Goal: Information Seeking & Learning: Understand process/instructions

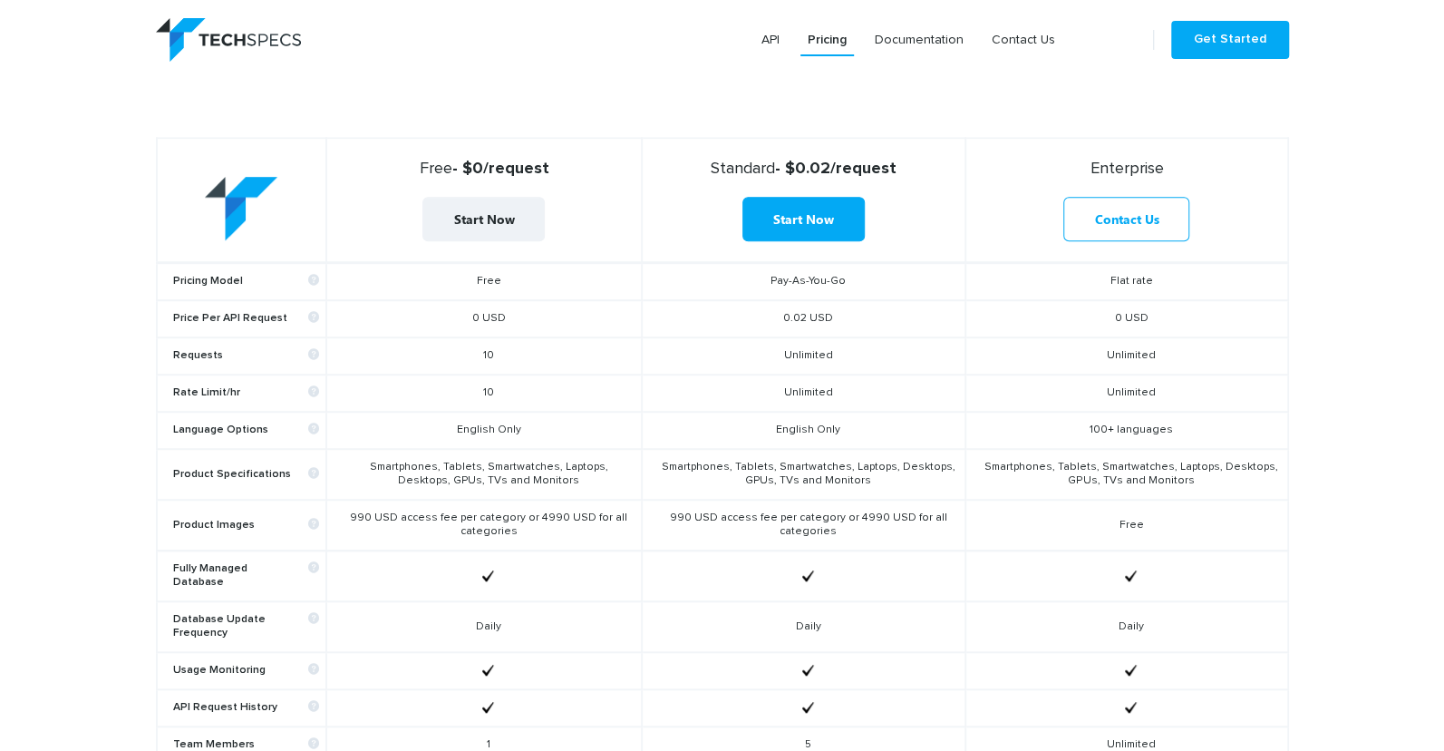
scroll to position [633, 0]
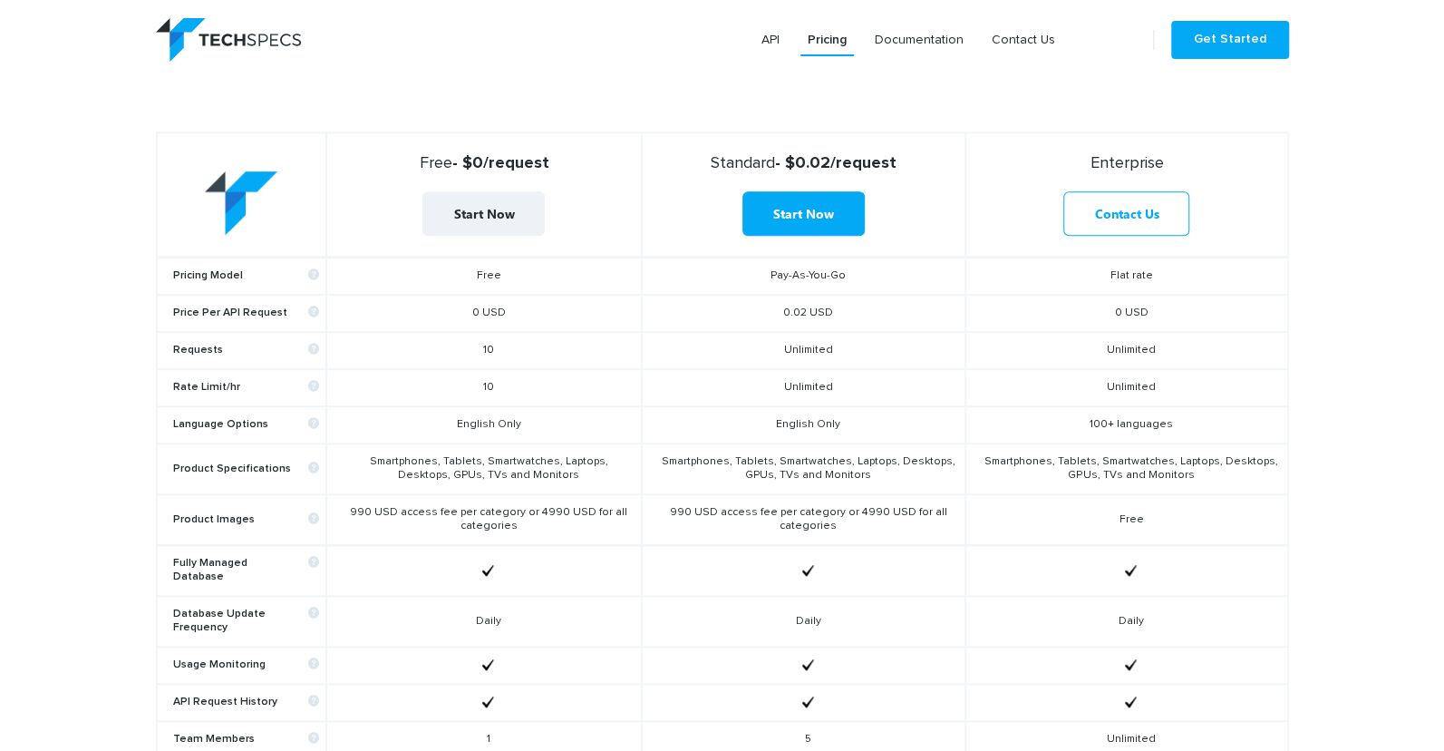
drag, startPoint x: 502, startPoint y: 394, endPoint x: 508, endPoint y: 381, distance: 14.6
click at [517, 380] on td "10" at bounding box center [484, 387] width 316 height 37
drag, startPoint x: 505, startPoint y: 382, endPoint x: 454, endPoint y: 382, distance: 50.8
click at [454, 382] on td "10" at bounding box center [484, 387] width 316 height 37
drag, startPoint x: 499, startPoint y: 349, endPoint x: 475, endPoint y: 348, distance: 23.6
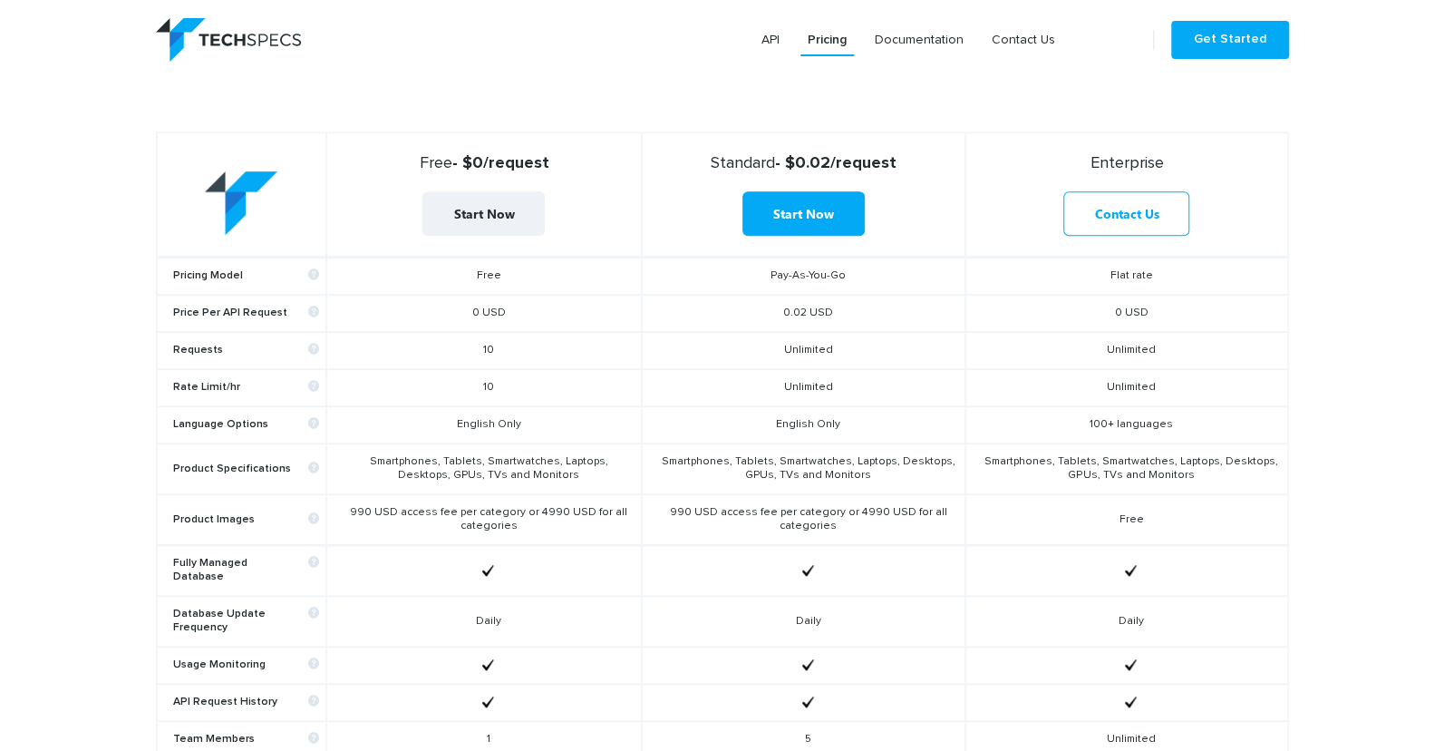
click at [475, 348] on td "10" at bounding box center [484, 350] width 316 height 37
click at [536, 389] on td "10" at bounding box center [484, 387] width 316 height 37
drag, startPoint x: 490, startPoint y: 352, endPoint x: 460, endPoint y: 351, distance: 29.9
click at [460, 351] on td "10" at bounding box center [484, 350] width 316 height 37
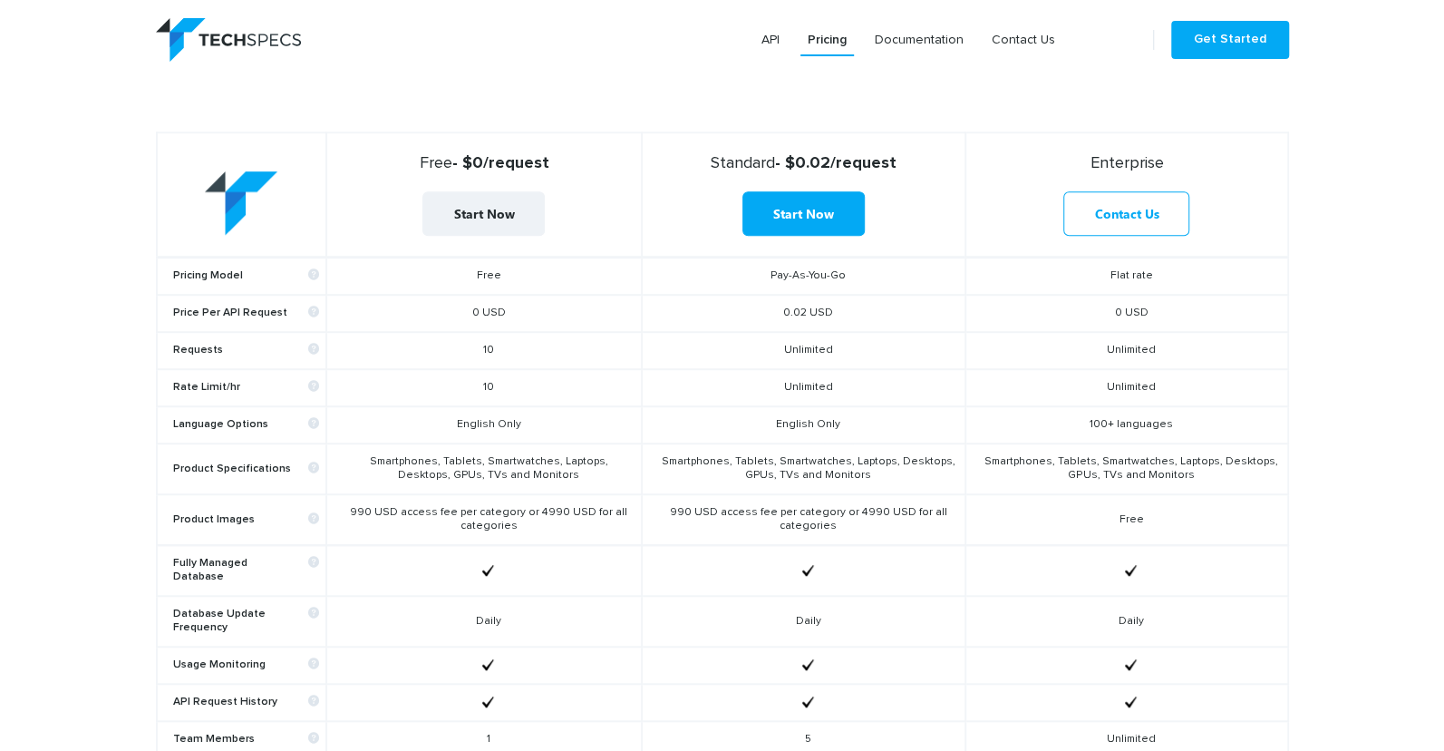
drag, startPoint x: 502, startPoint y: 392, endPoint x: 445, endPoint y: 388, distance: 57.2
click at [445, 388] on td "10" at bounding box center [484, 387] width 316 height 37
click at [452, 391] on td "10" at bounding box center [484, 387] width 316 height 37
drag, startPoint x: 449, startPoint y: 427, endPoint x: 537, endPoint y: 429, distance: 88.0
click at [537, 429] on td "English Only" at bounding box center [484, 424] width 316 height 37
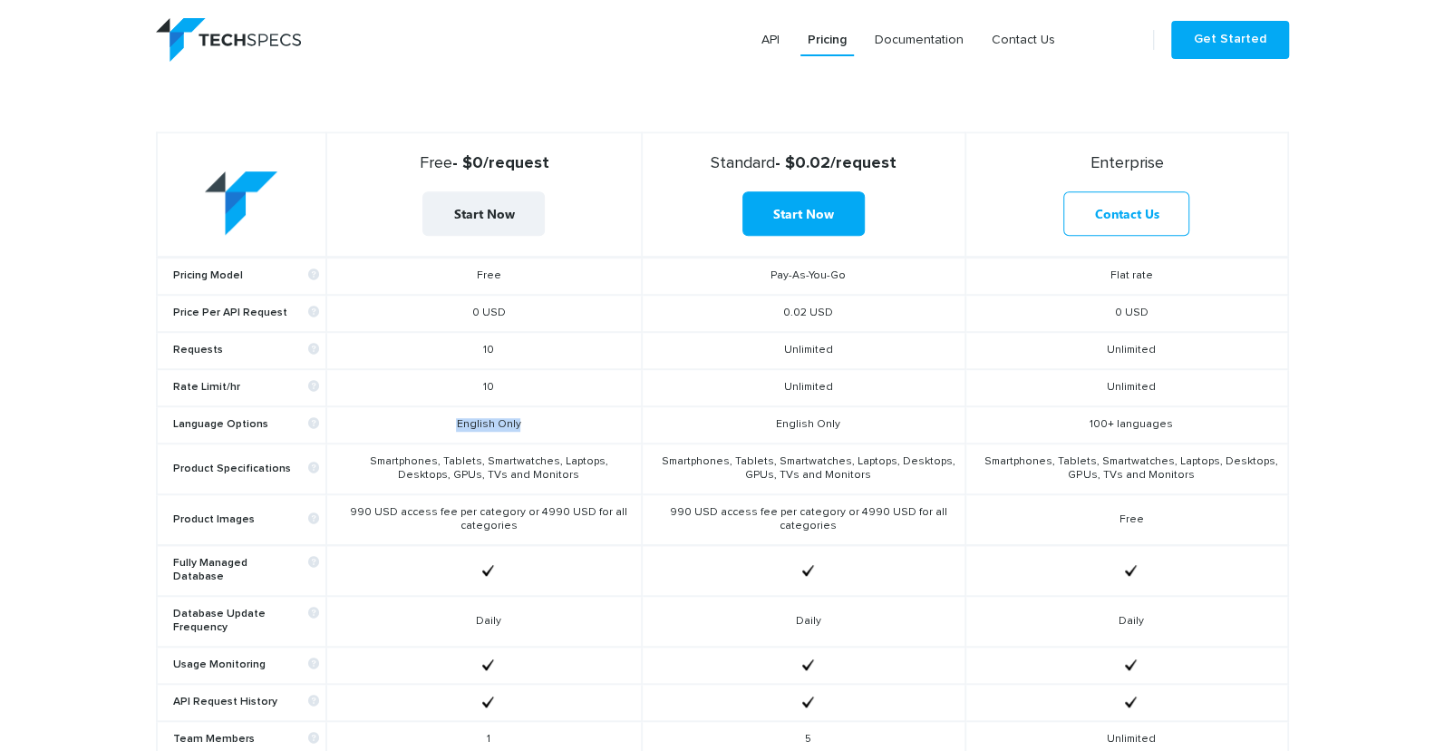
click at [537, 429] on td "English Only" at bounding box center [484, 424] width 316 height 37
drag, startPoint x: 564, startPoint y: 478, endPoint x: 340, endPoint y: 456, distance: 225.0
click at [340, 456] on td "Smartphones, Tablets, Smartwatches, Laptops, Desktops, GPUs, TVs and Monitors" at bounding box center [484, 468] width 316 height 51
click at [357, 494] on td "990 USD access fee per category or 4990 USD for all categories" at bounding box center [484, 519] width 316 height 51
drag, startPoint x: 357, startPoint y: 494, endPoint x: 588, endPoint y: 523, distance: 233.0
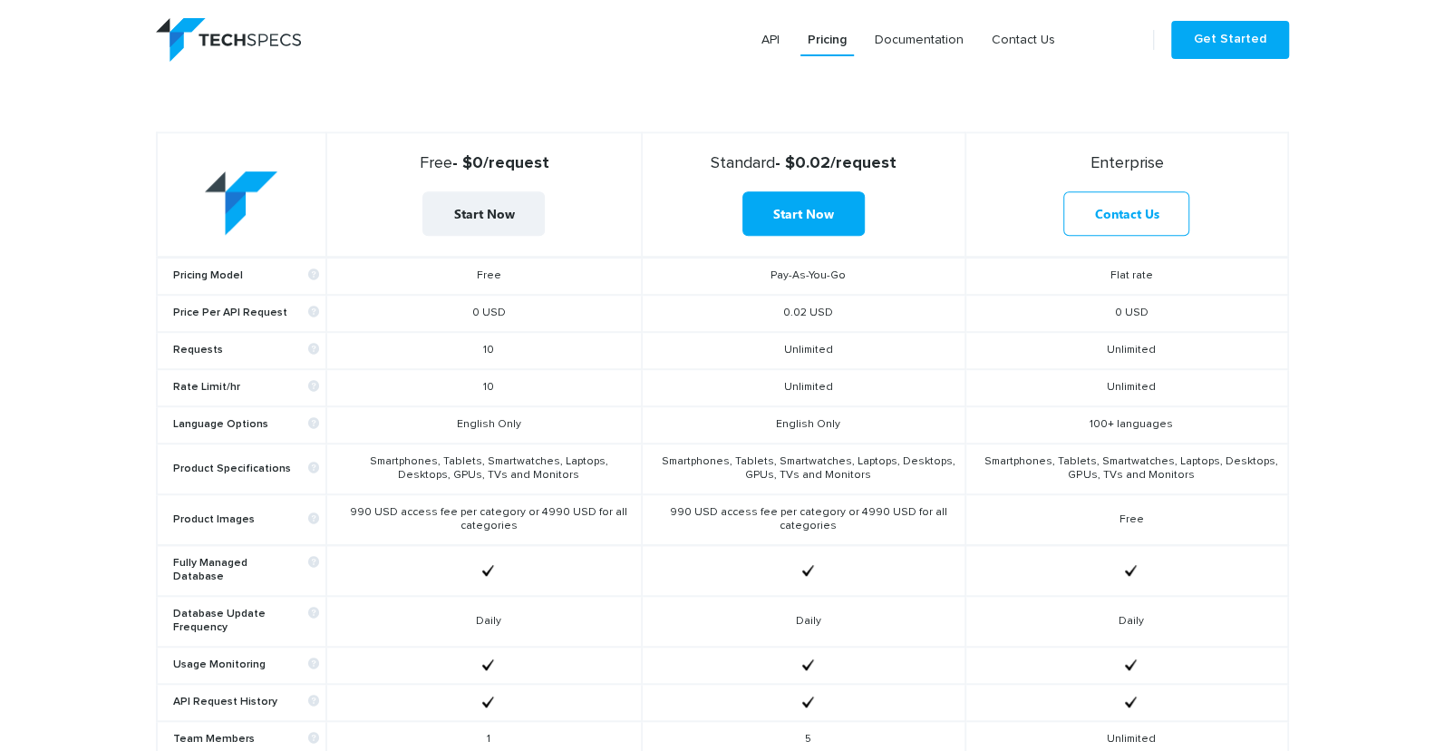
click at [588, 523] on td "990 USD access fee per category or 4990 USD for all categories" at bounding box center [484, 519] width 316 height 51
drag, startPoint x: 468, startPoint y: 515, endPoint x: 367, endPoint y: 508, distance: 100.9
click at [367, 508] on td "990 USD access fee per category or 4990 USD for all categories" at bounding box center [484, 519] width 316 height 51
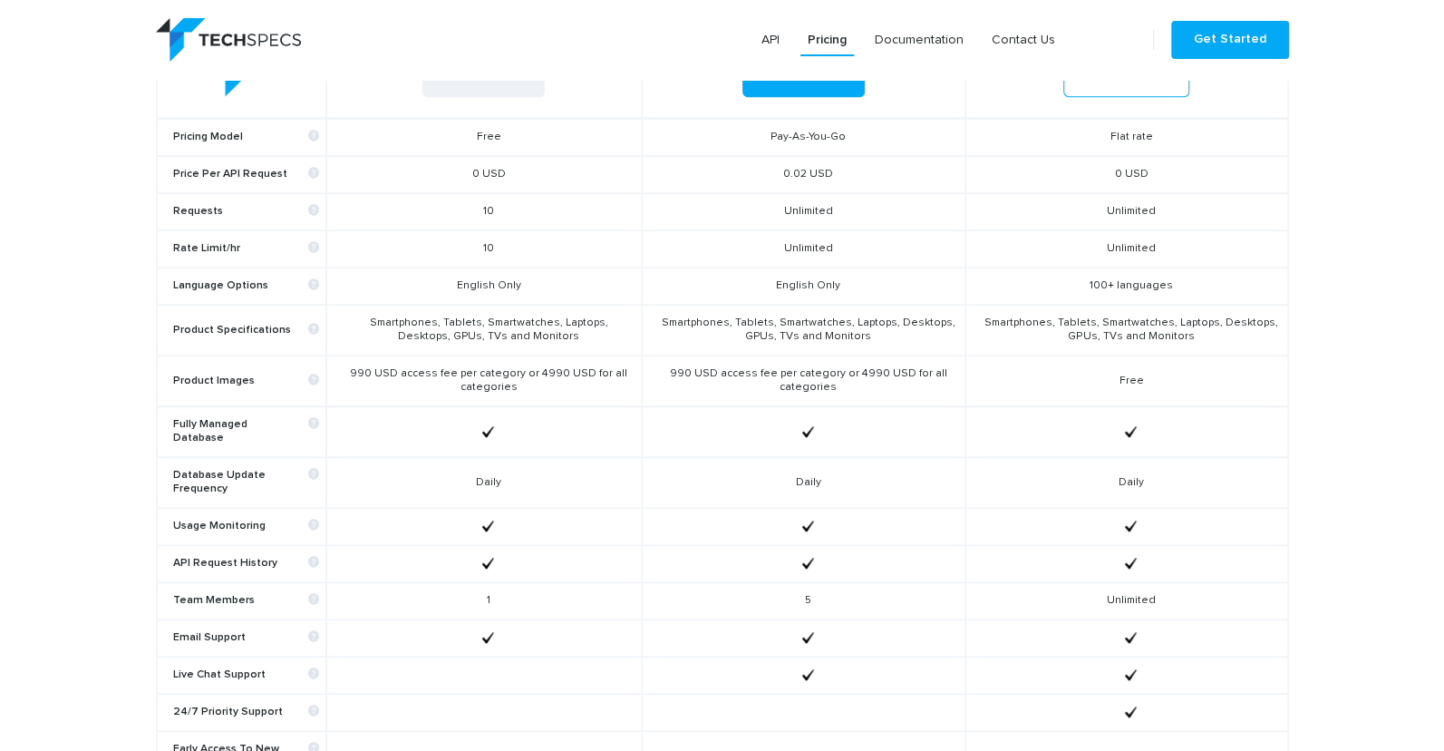
scroll to position [1110, 0]
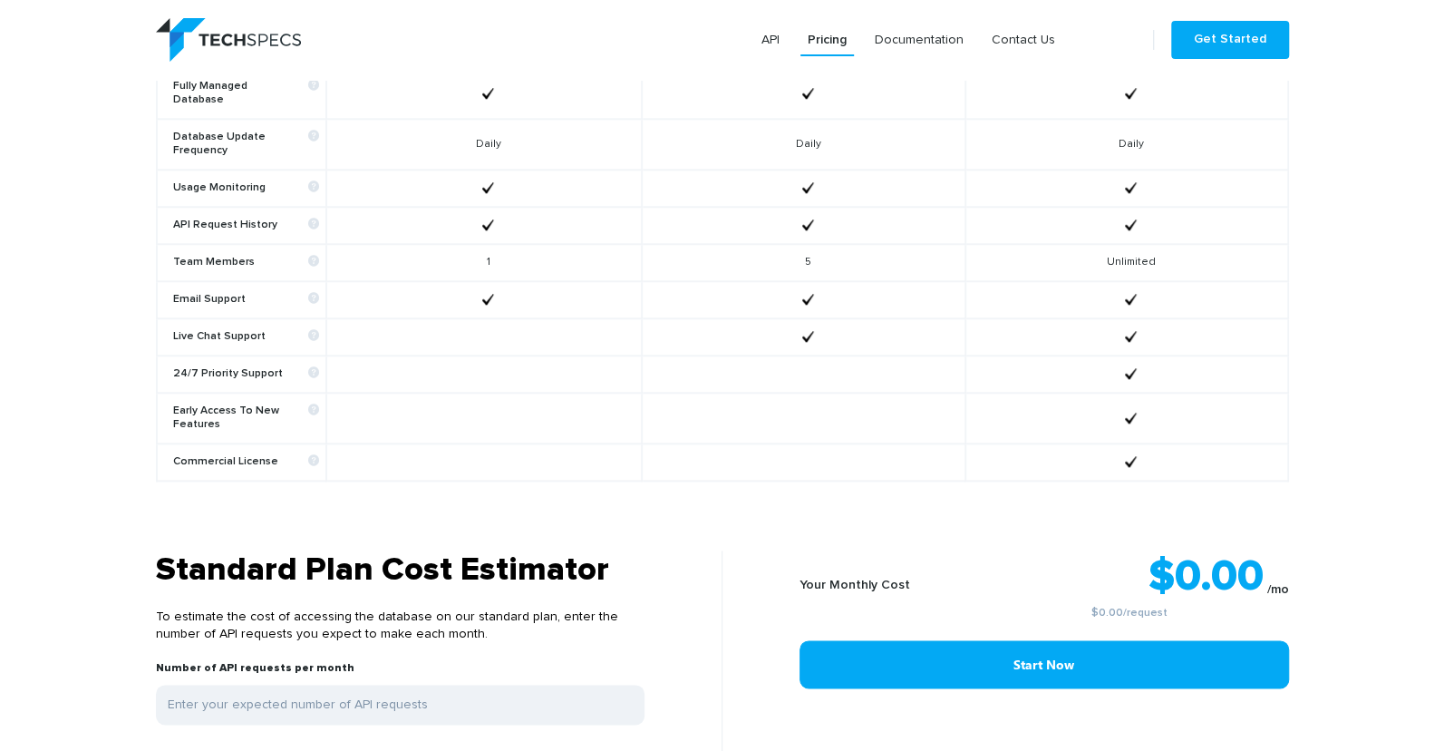
drag, startPoint x: 478, startPoint y: 242, endPoint x: 516, endPoint y: 251, distance: 39.1
click at [516, 251] on td "1" at bounding box center [484, 262] width 316 height 37
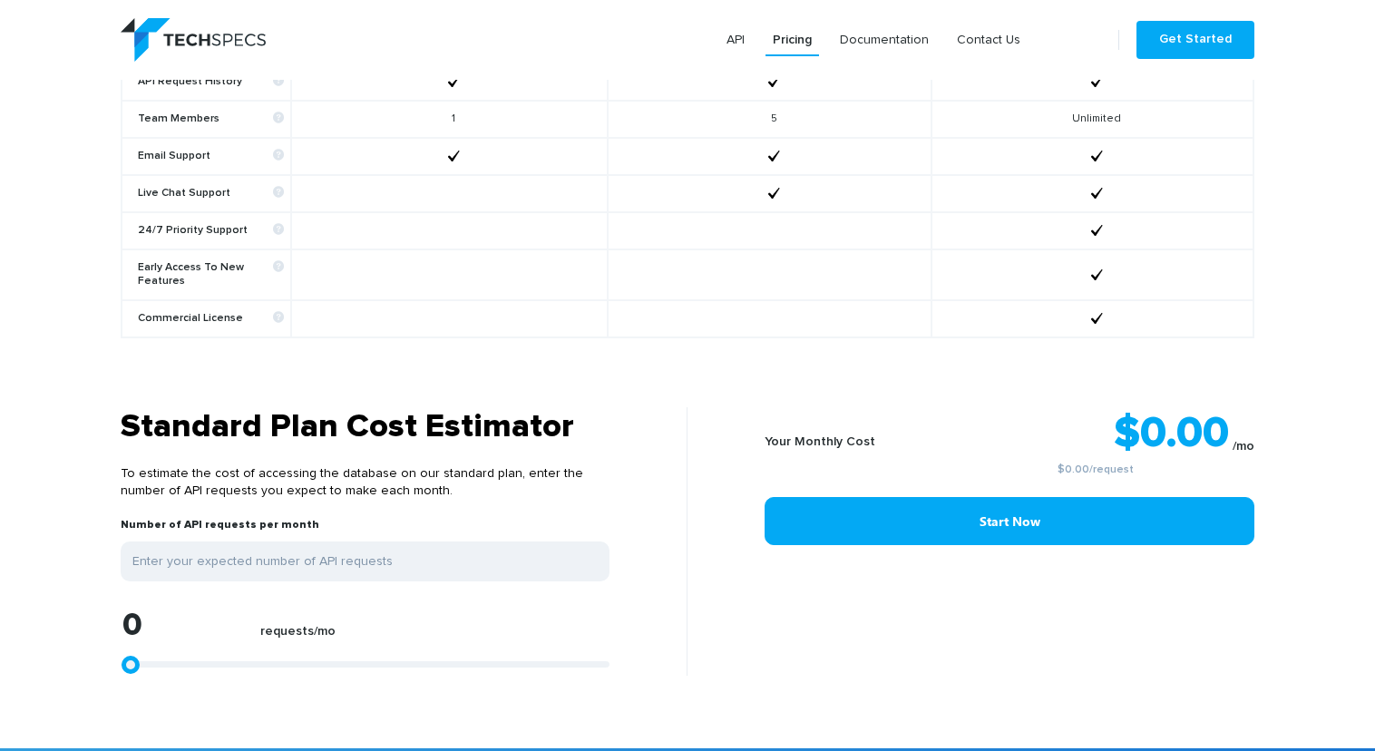
scroll to position [0, 0]
